Goal: Transaction & Acquisition: Purchase product/service

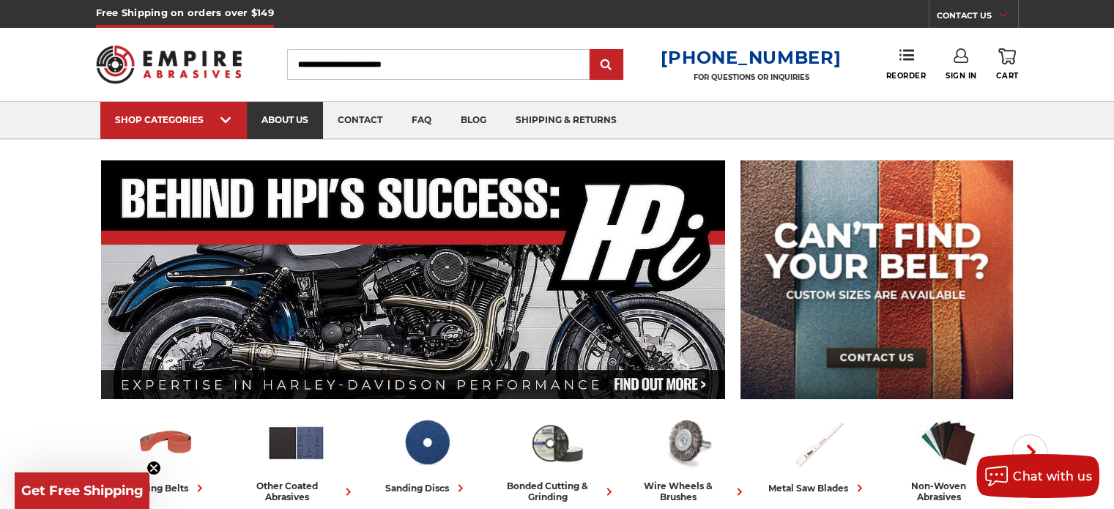
click at [284, 116] on link "about us" at bounding box center [285, 120] width 76 height 37
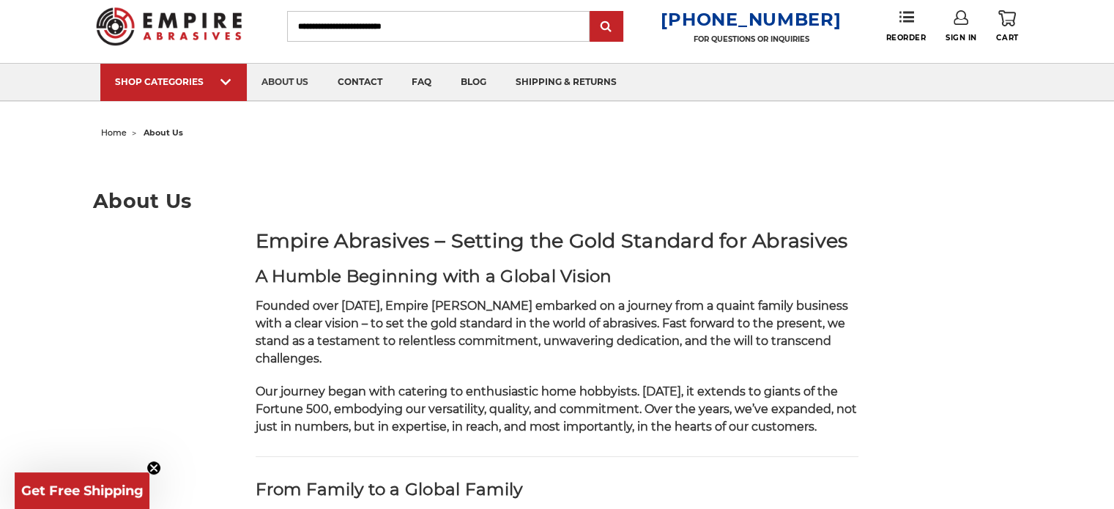
scroll to position [73, 0]
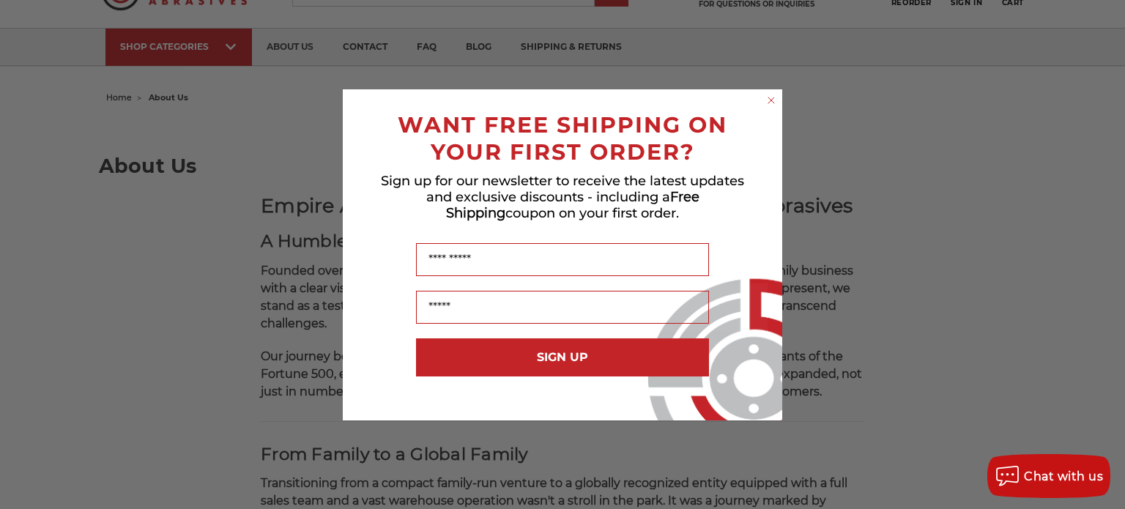
click at [773, 102] on circle "Close dialog" at bounding box center [772, 100] width 14 height 14
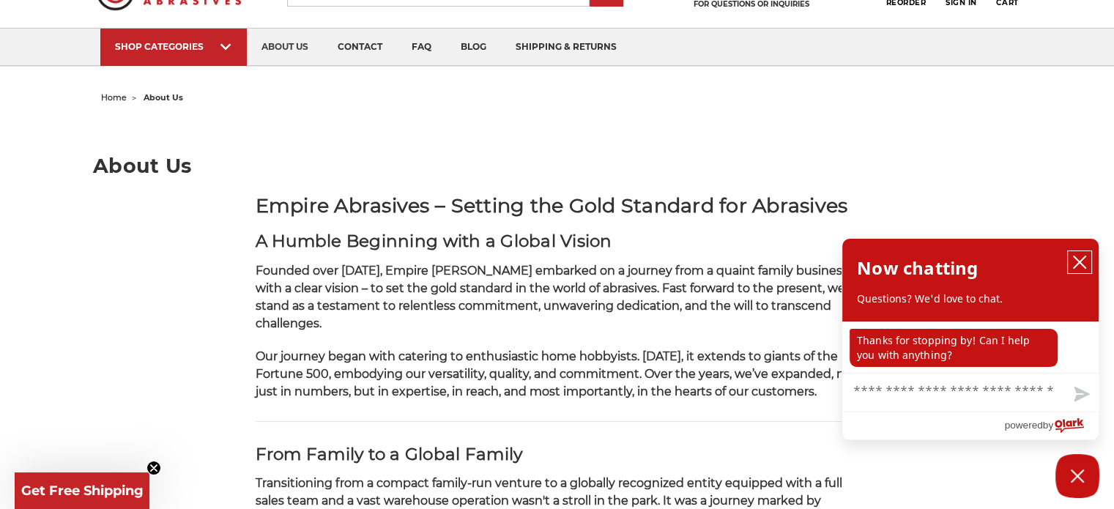
click at [1081, 261] on icon "close chatbox" at bounding box center [1080, 262] width 12 height 12
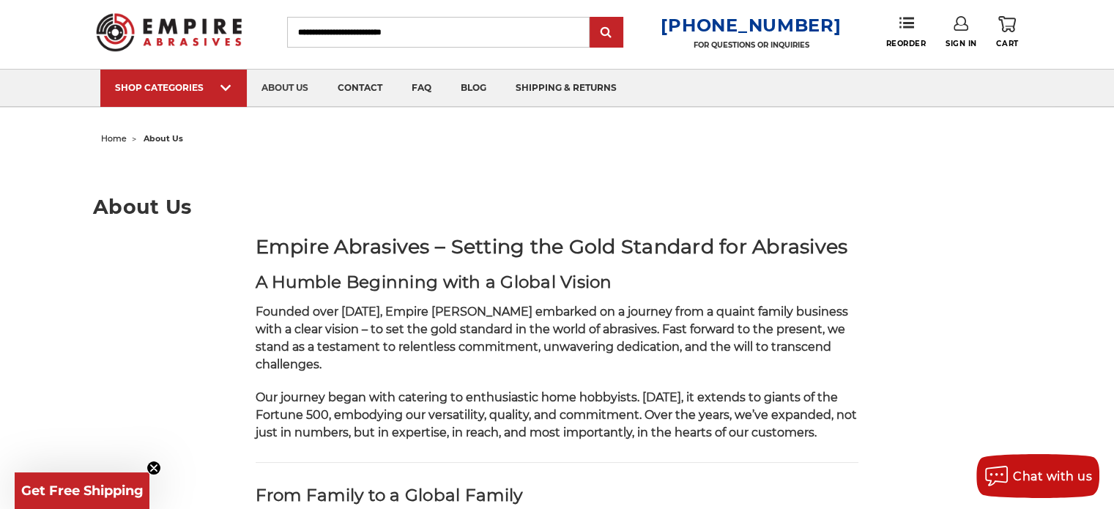
scroll to position [0, 0]
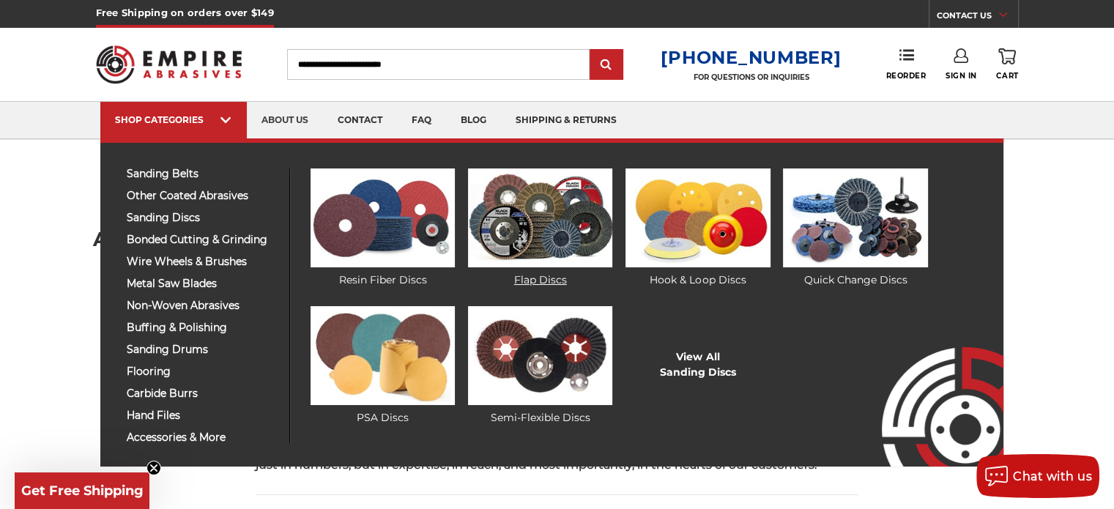
click at [557, 234] on img at bounding box center [540, 217] width 144 height 99
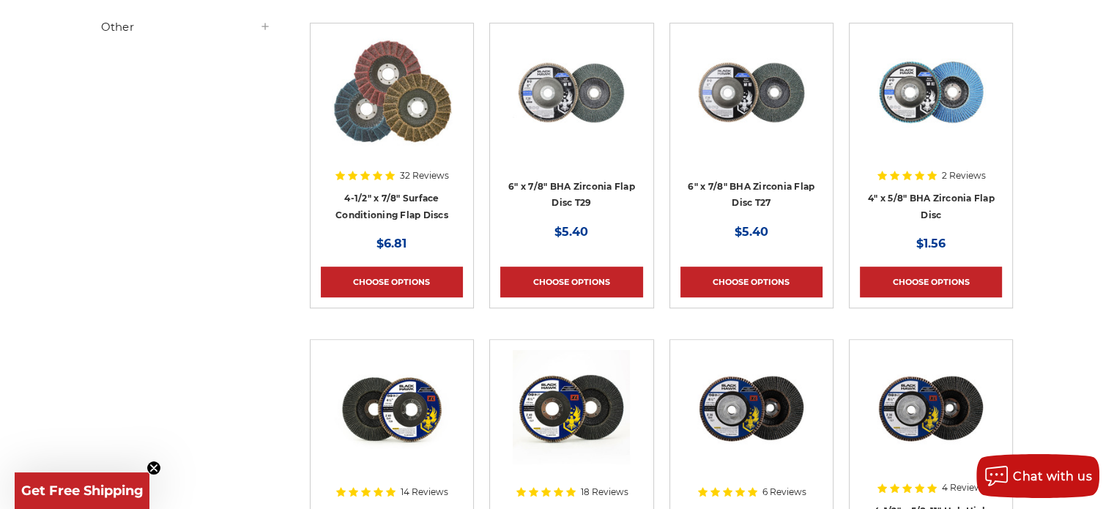
scroll to position [586, 0]
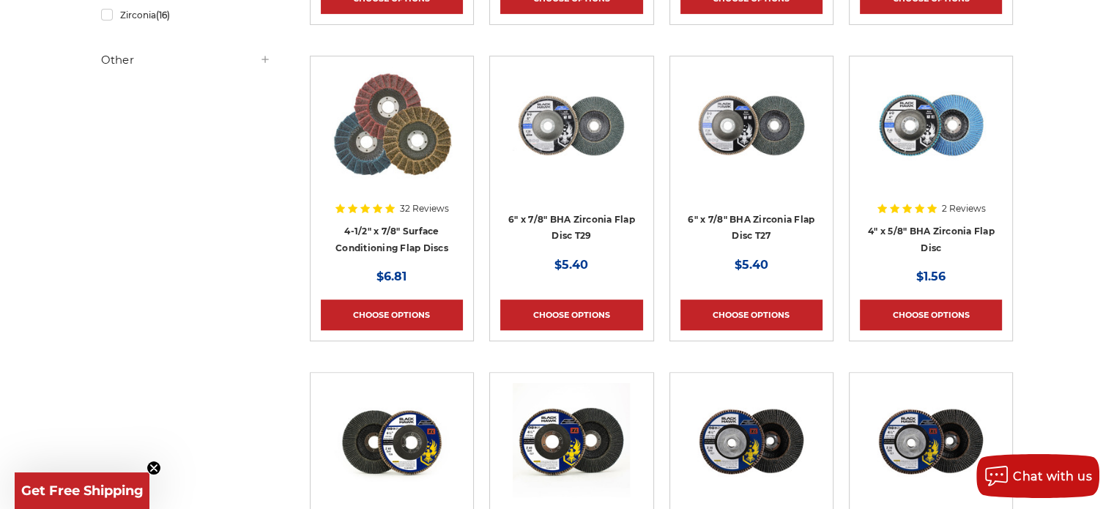
click at [583, 138] on img at bounding box center [571, 125] width 117 height 117
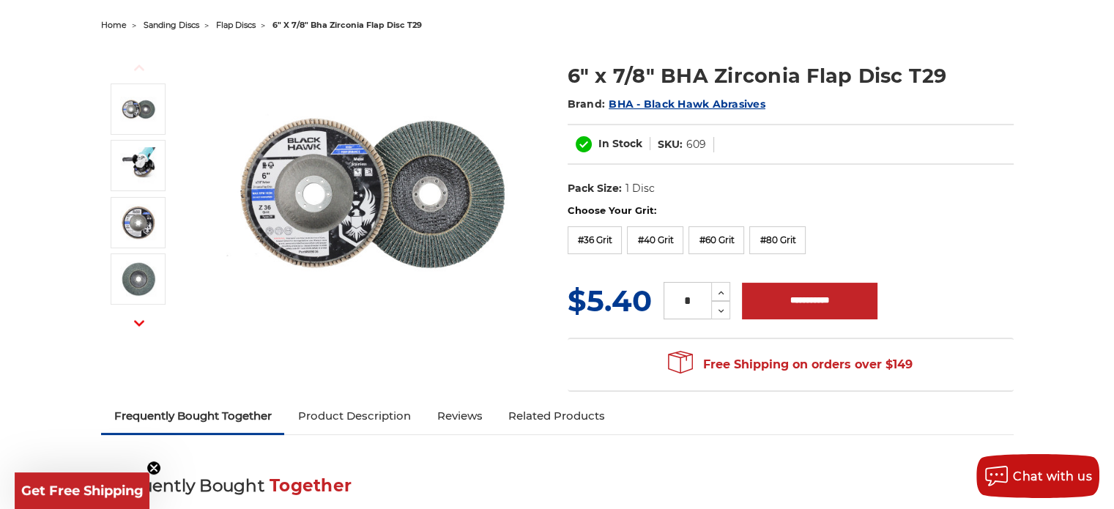
scroll to position [146, 0]
click at [319, 223] on img at bounding box center [372, 191] width 293 height 293
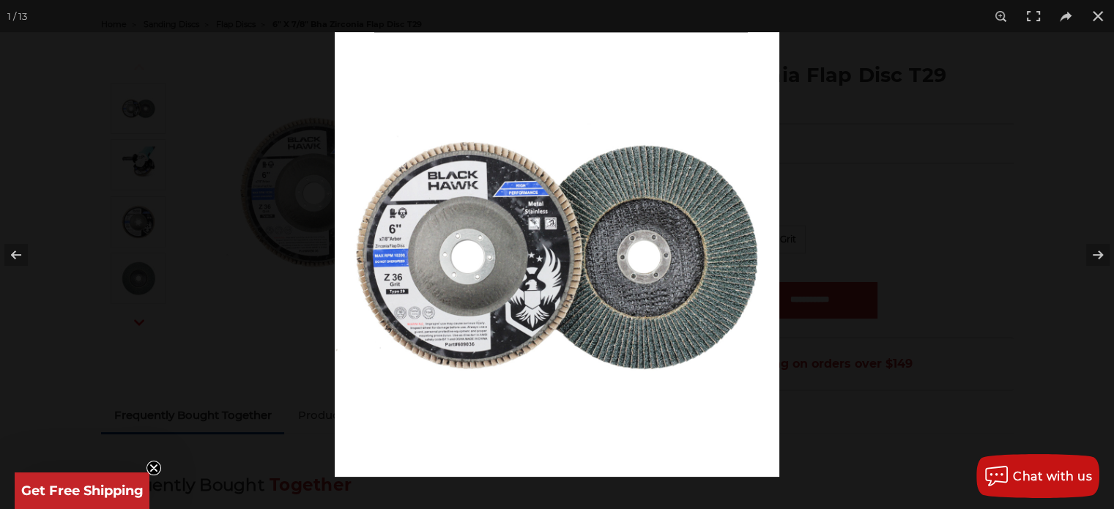
click at [471, 312] on img at bounding box center [557, 254] width 445 height 445
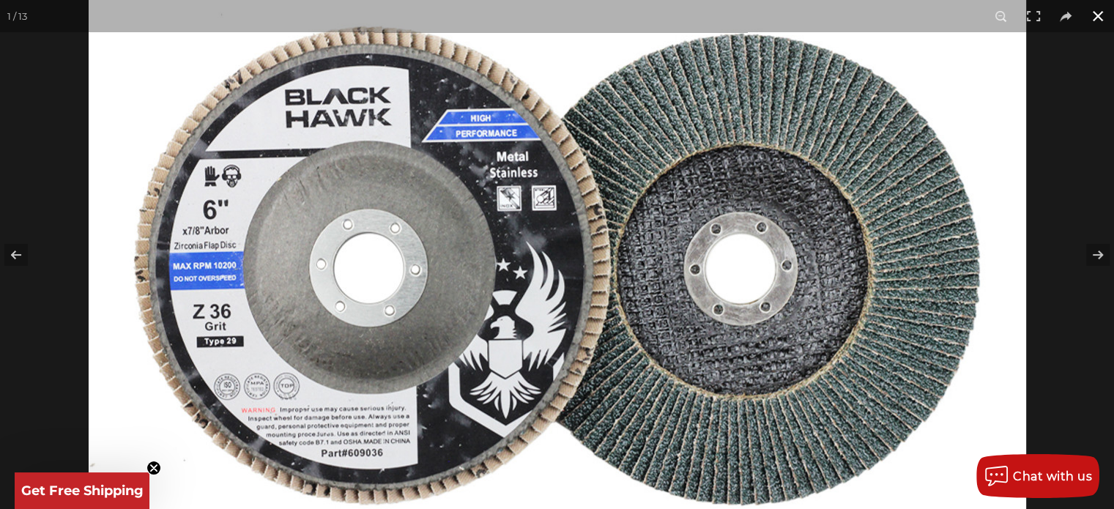
click at [1099, 16] on button at bounding box center [1098, 16] width 32 height 32
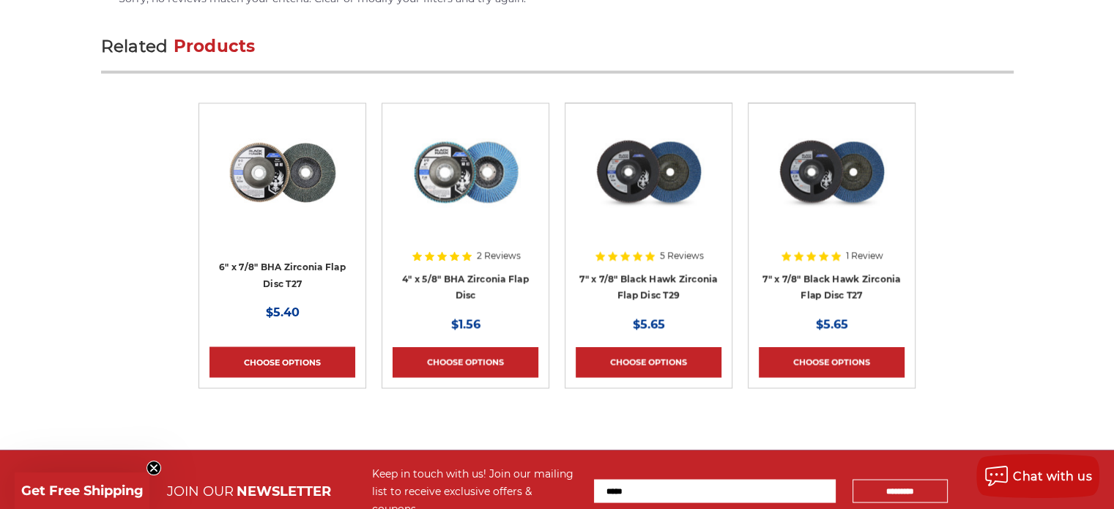
scroll to position [2563, 0]
